Goal: Task Accomplishment & Management: Manage account settings

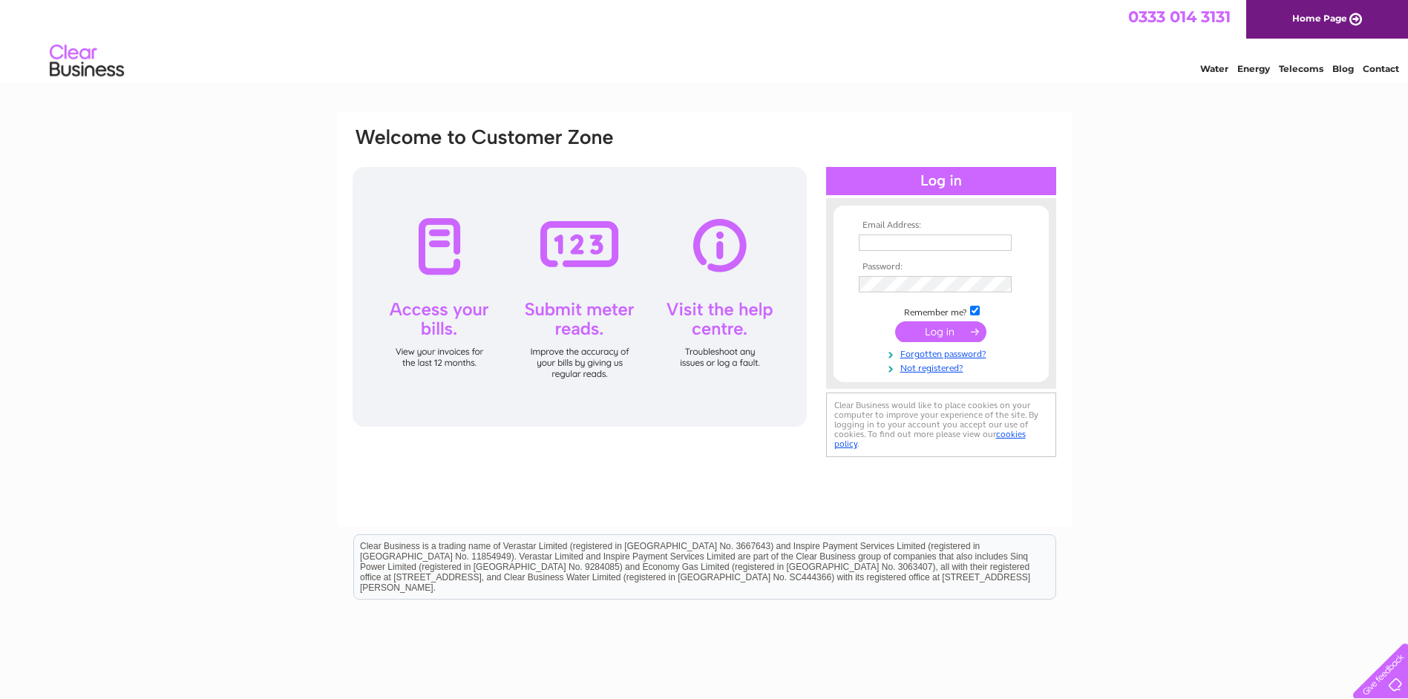
type input "bonnie@thevapelounge.co.uk"
click at [940, 333] on input "submit" at bounding box center [940, 331] width 91 height 21
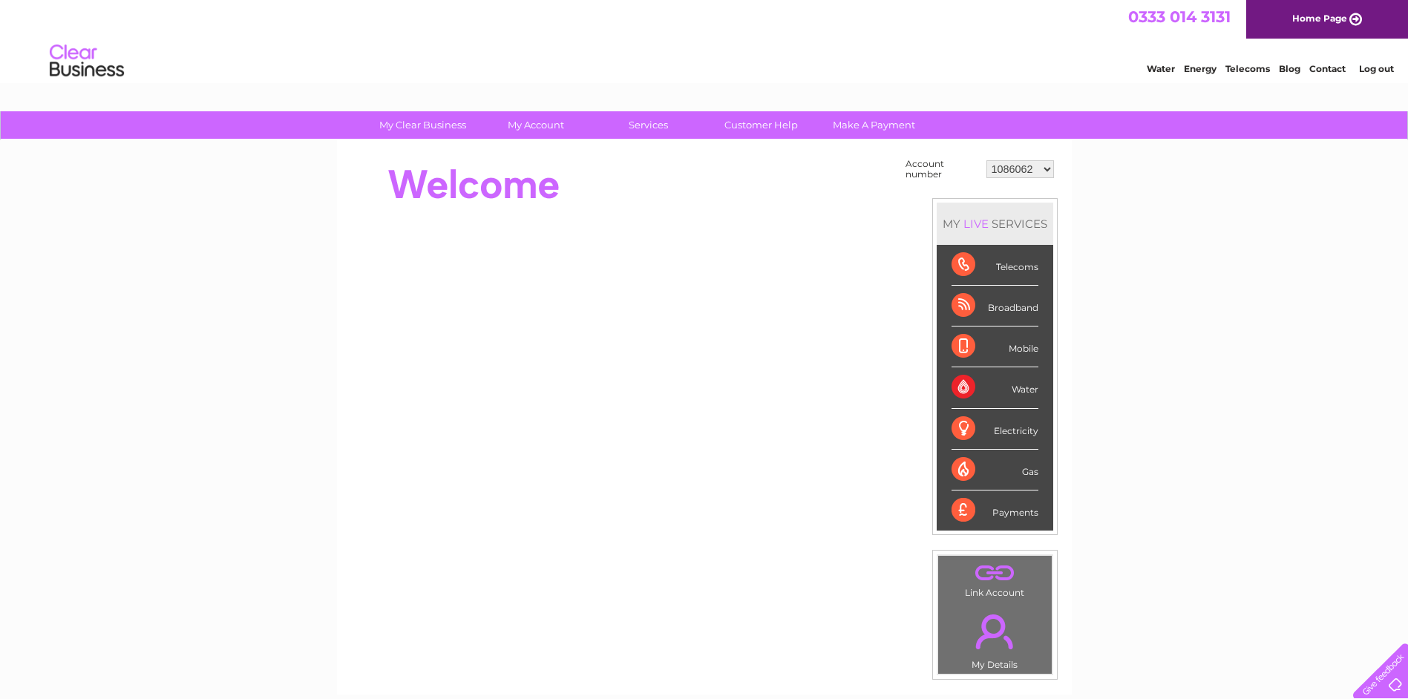
click at [1022, 177] on select "1086062 30318044" at bounding box center [1020, 169] width 68 height 18
select select "30318044"
click at [986, 160] on select "1086062 30318044" at bounding box center [1020, 169] width 68 height 18
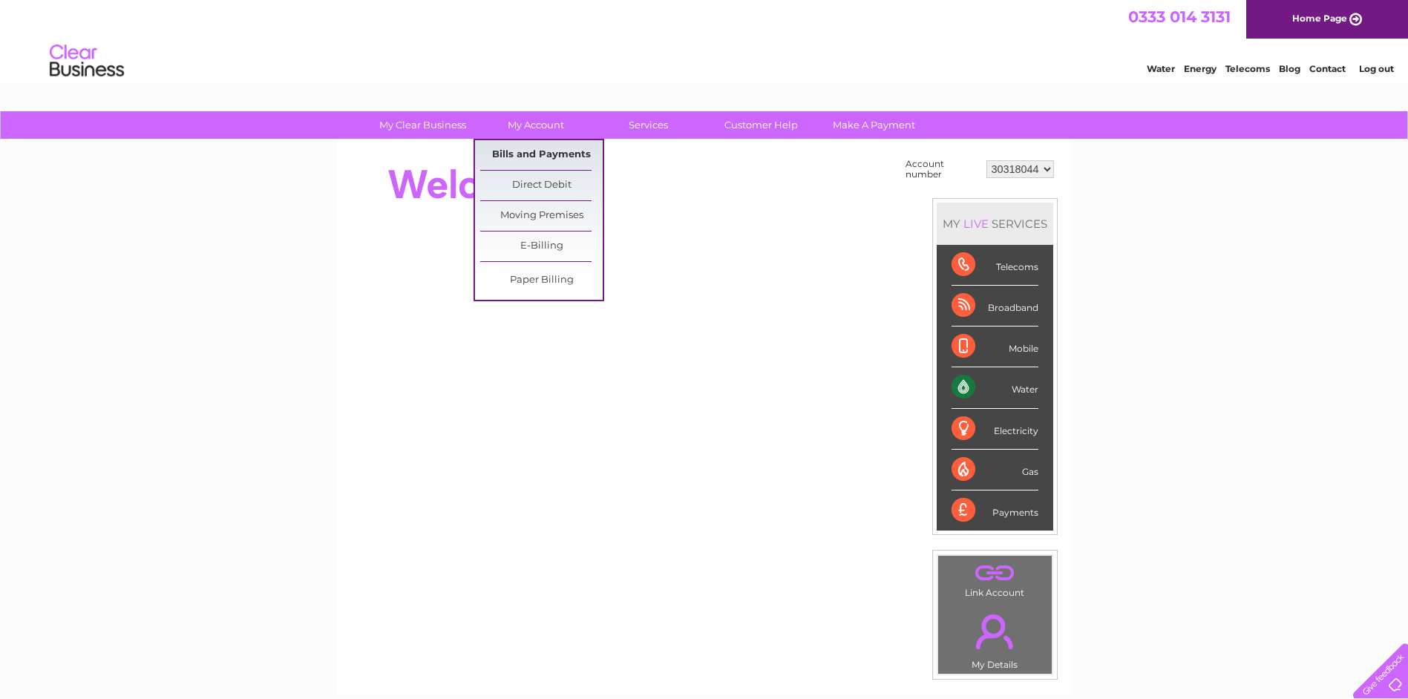
click at [559, 156] on link "Bills and Payments" at bounding box center [541, 155] width 122 height 30
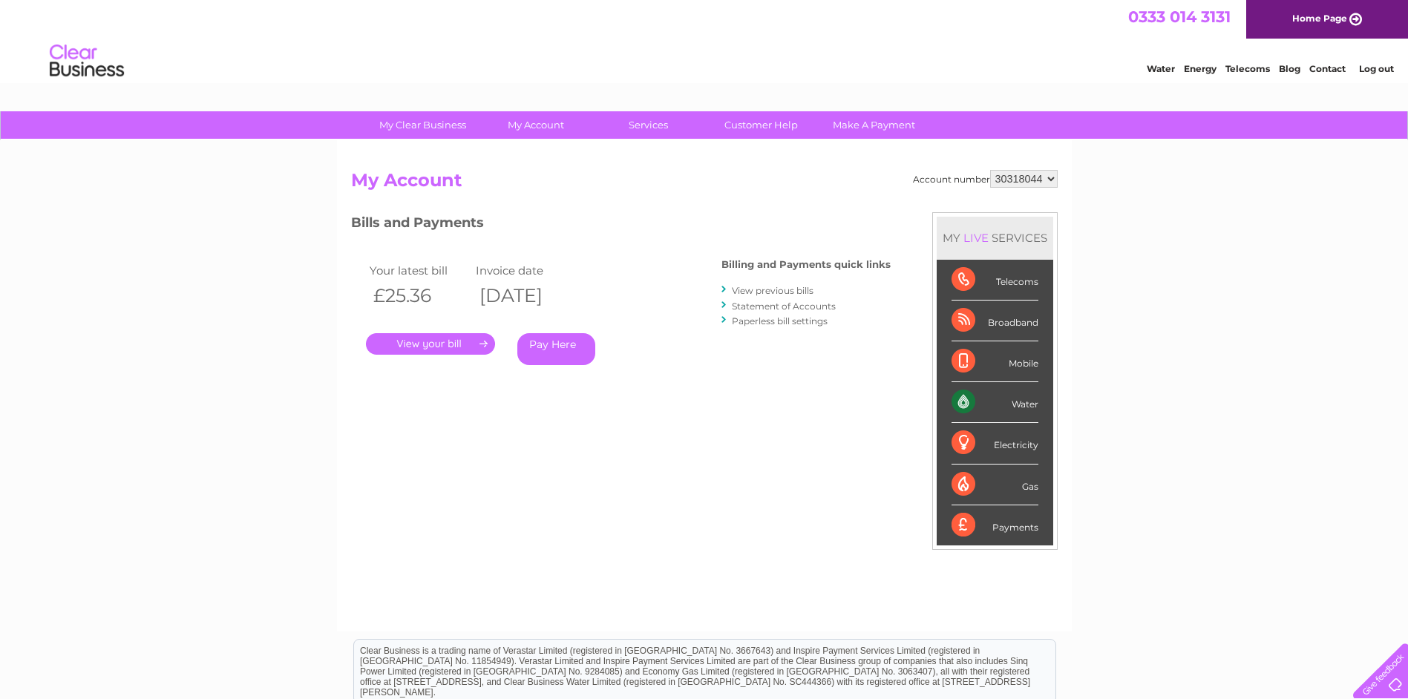
click at [453, 341] on link "." at bounding box center [430, 344] width 129 height 22
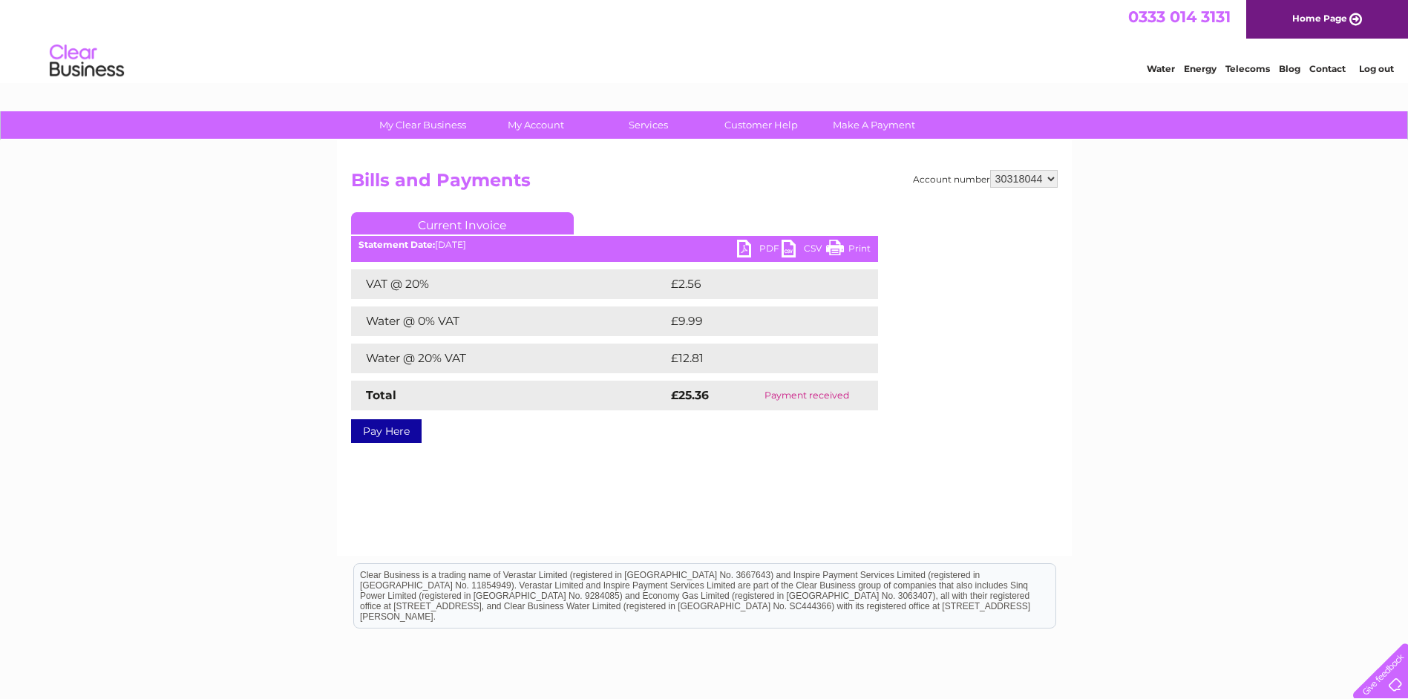
click at [744, 247] on link "PDF" at bounding box center [759, 251] width 45 height 22
